Goal: Go to known website: Access a specific website the user already knows

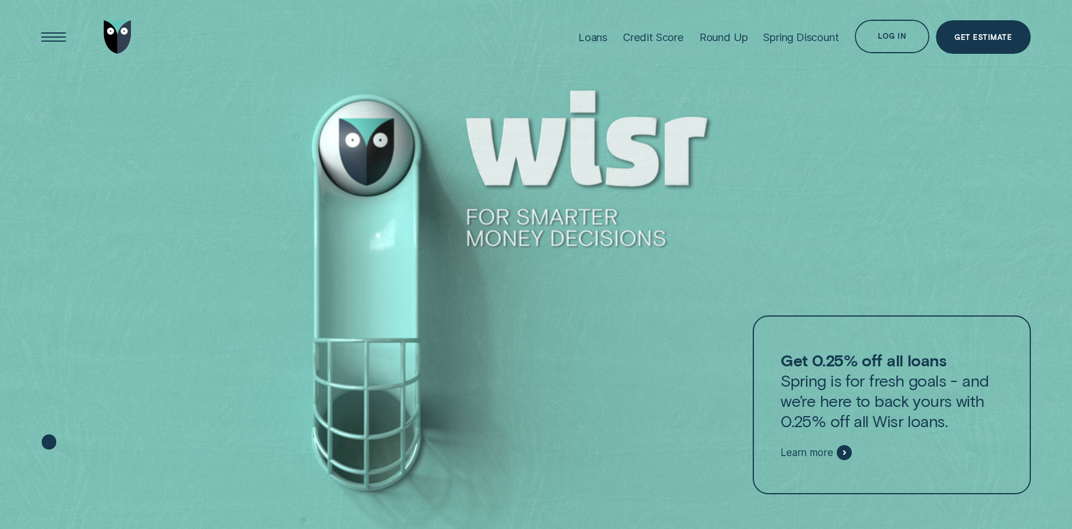
click at [890, 31] on div "Log in" at bounding box center [891, 37] width 75 height 34
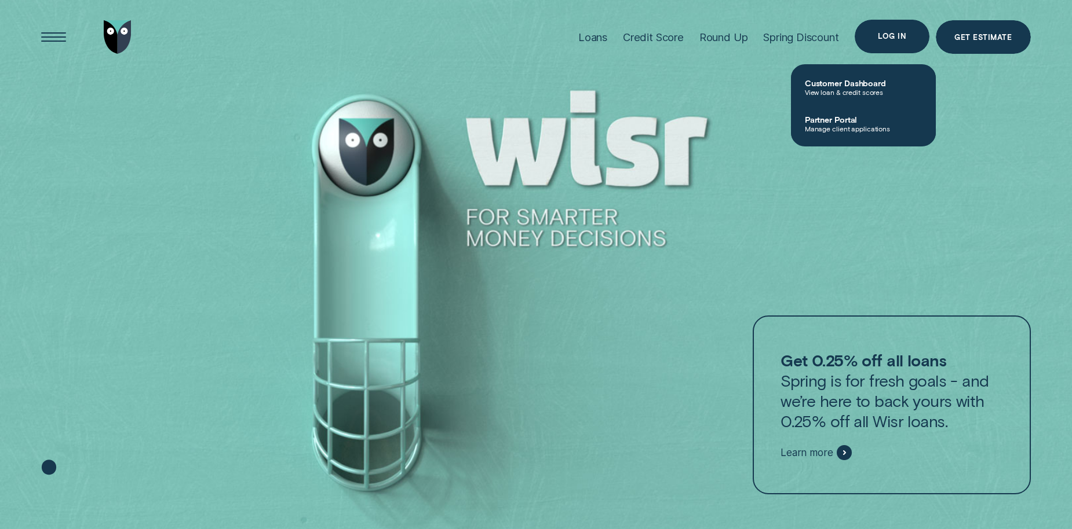
click at [893, 31] on div "Log in" at bounding box center [891, 37] width 75 height 34
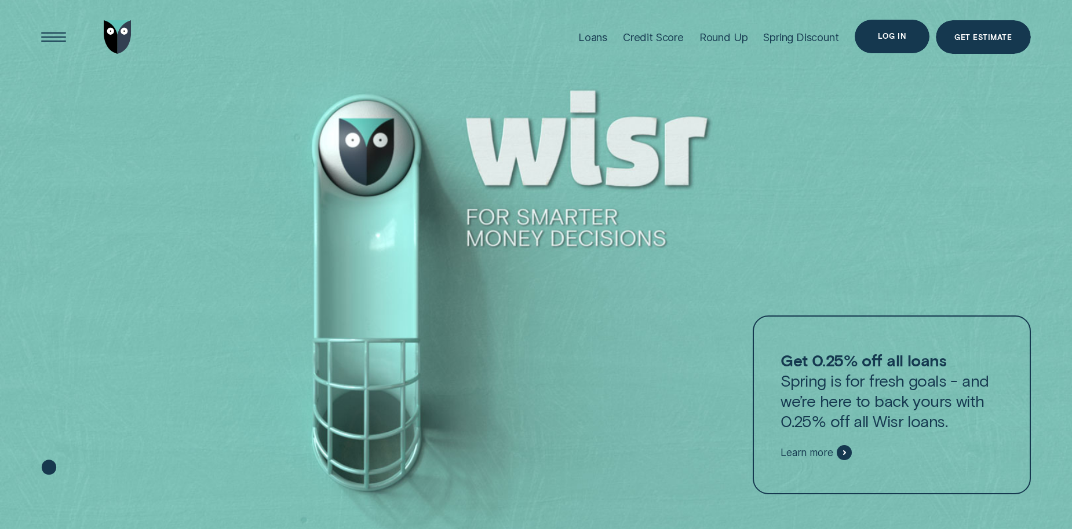
click at [893, 31] on div "Log in" at bounding box center [891, 37] width 75 height 34
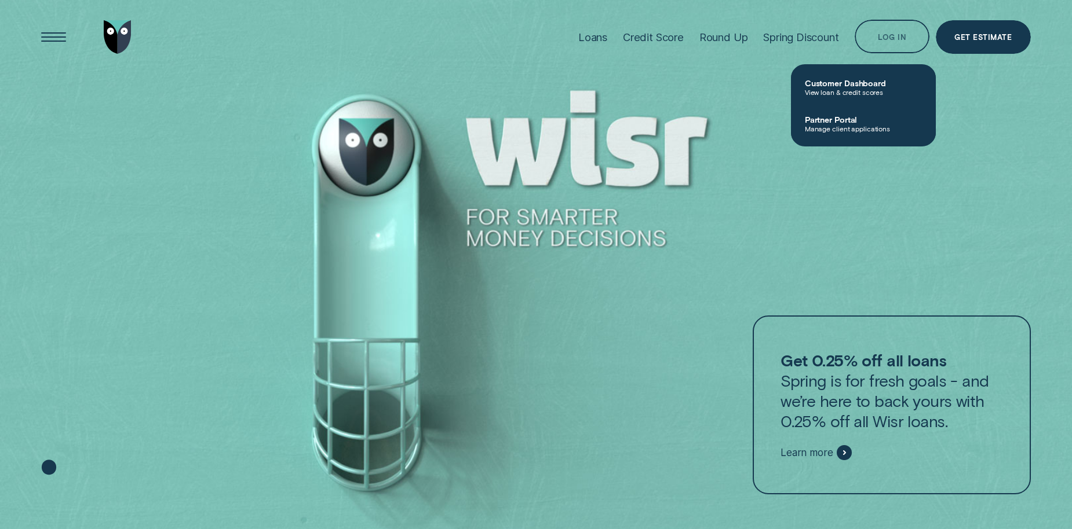
click at [868, 78] on span "Customer Dashboard" at bounding box center [863, 83] width 117 height 10
